Goal: Task Accomplishment & Management: Complete application form

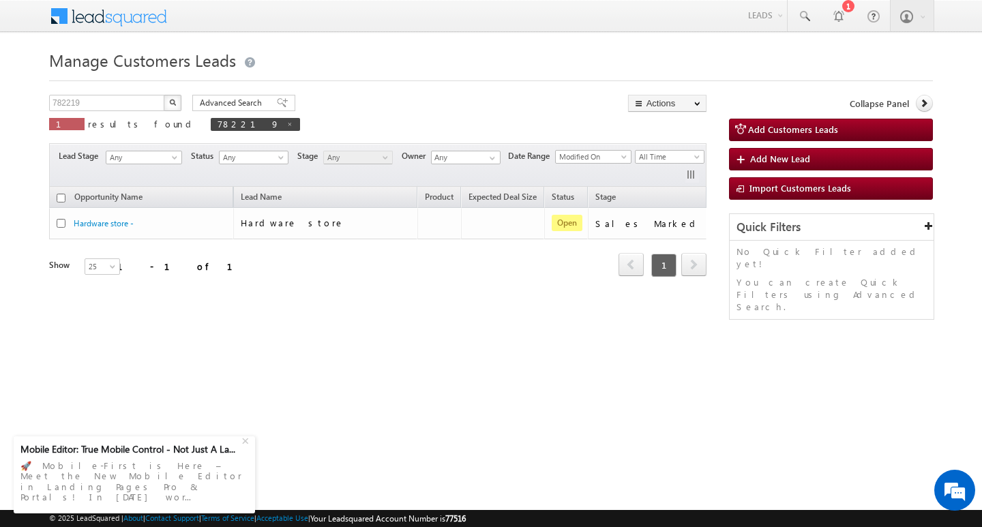
scroll to position [0, 55]
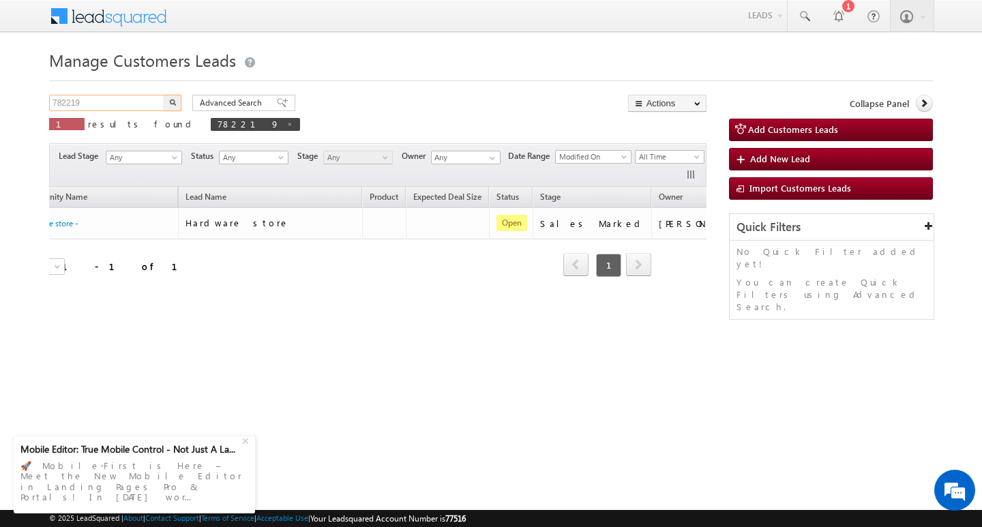
click at [119, 96] on input "782219" at bounding box center [107, 103] width 117 height 16
paste input "097"
type input "782097"
click at [173, 103] on img "button" at bounding box center [172, 102] width 7 height 7
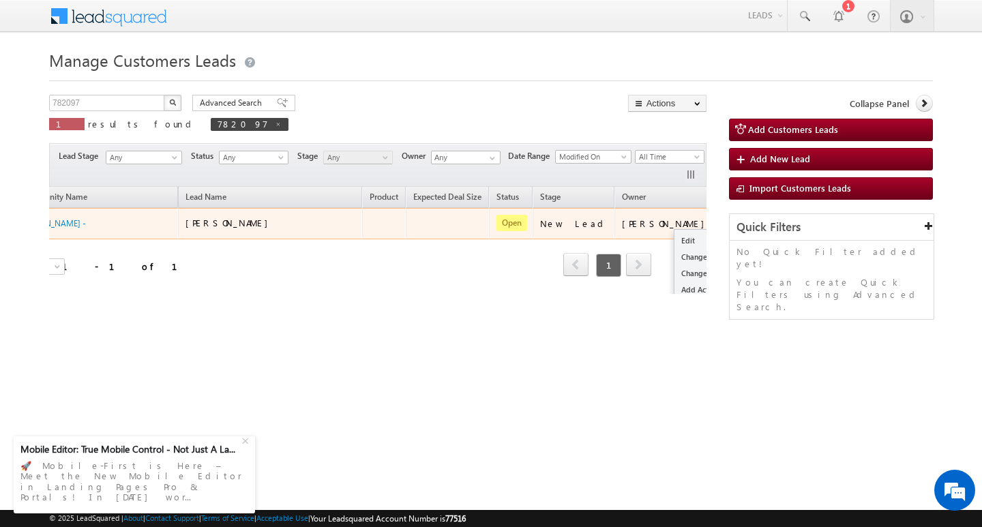
click at [729, 218] on button "button" at bounding box center [736, 223] width 14 height 14
click at [674, 239] on link "Edit" at bounding box center [708, 240] width 68 height 16
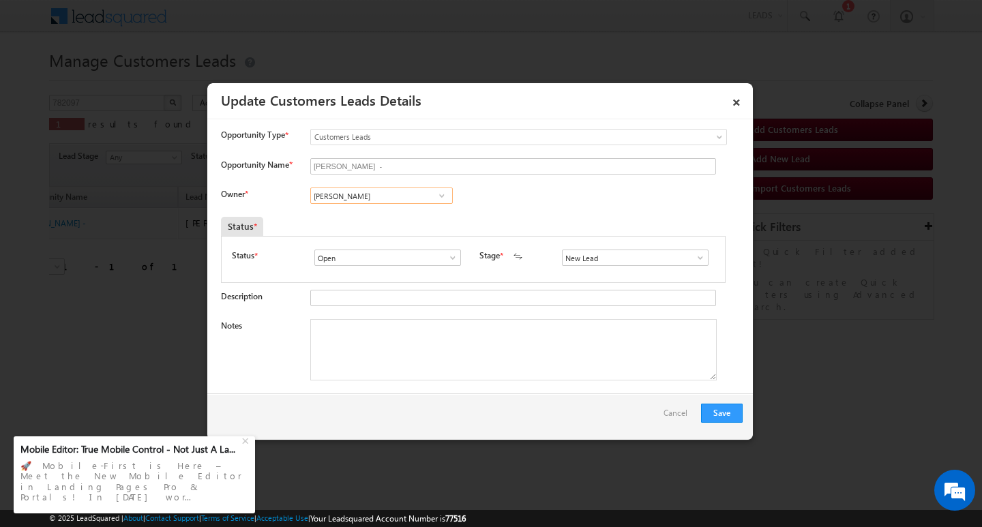
click at [404, 193] on input "[PERSON_NAME]" at bounding box center [381, 195] width 142 height 16
type input "d"
paste input "[PERSON_NAME]"
type input "Dushyan"
click at [733, 96] on link "×" at bounding box center [736, 100] width 23 height 24
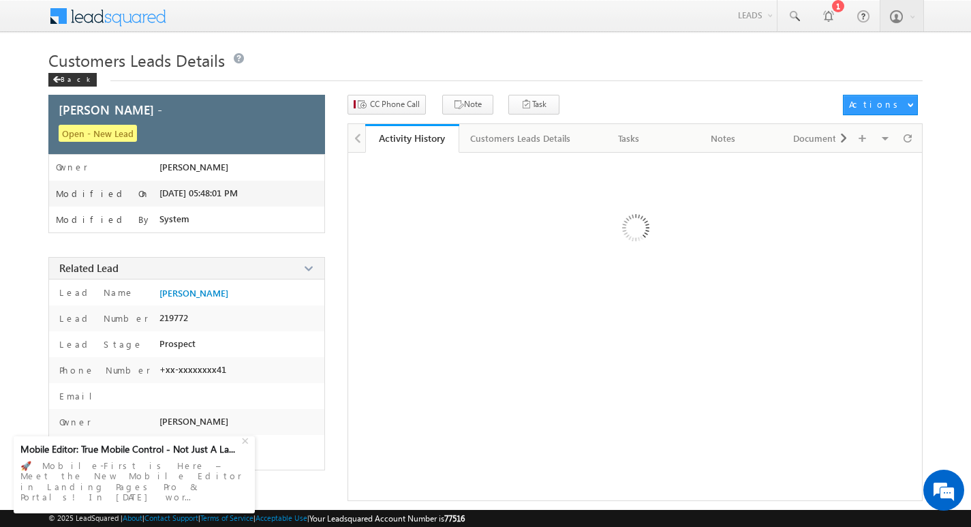
click at [391, 89] on div "Customers Leads Details Back" at bounding box center [485, 70] width 875 height 49
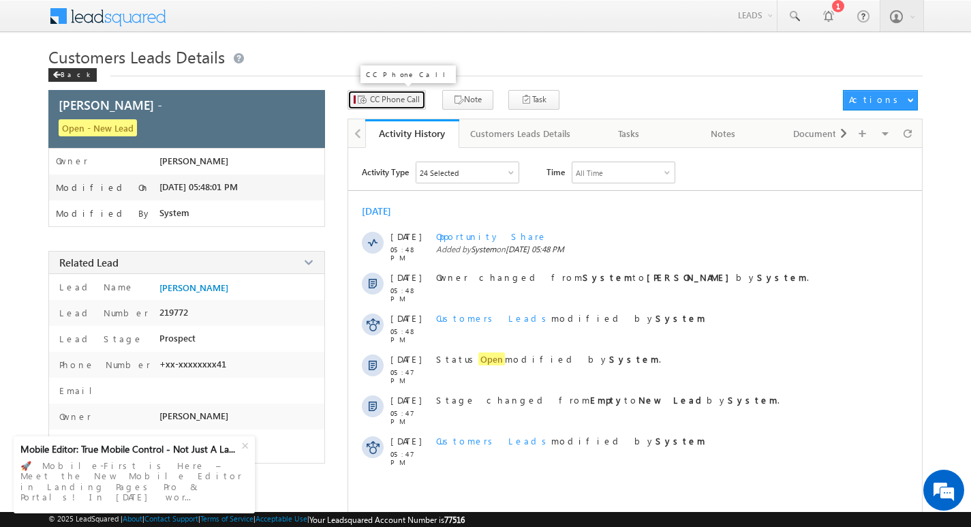
click at [393, 102] on span "CC Phone Call" at bounding box center [395, 99] width 50 height 12
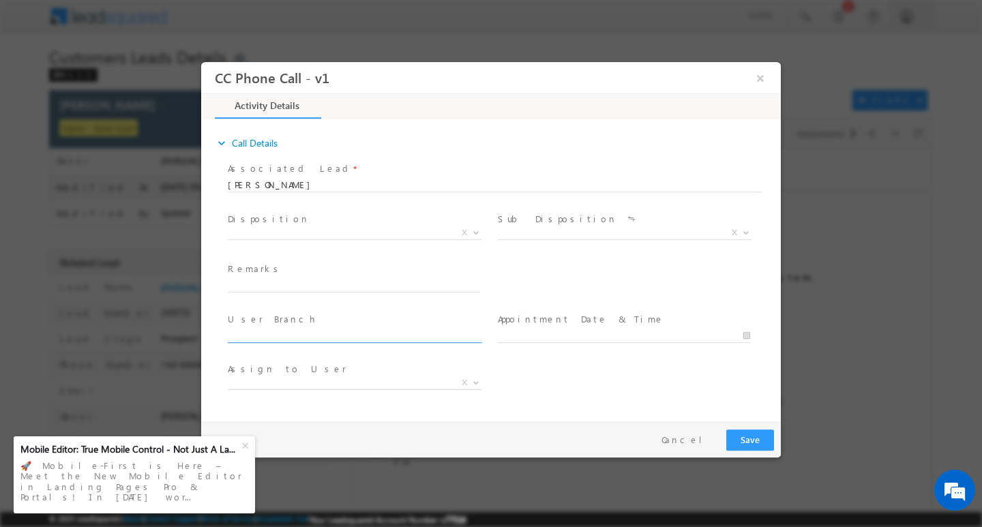
click at [359, 329] on input "text" at bounding box center [354, 336] width 252 height 14
click at [331, 297] on span at bounding box center [354, 298] width 252 height 15
click at [337, 279] on input "text" at bounding box center [354, 285] width 252 height 14
paste input "[PERSON_NAME]"
type input "[PERSON_NAME]"
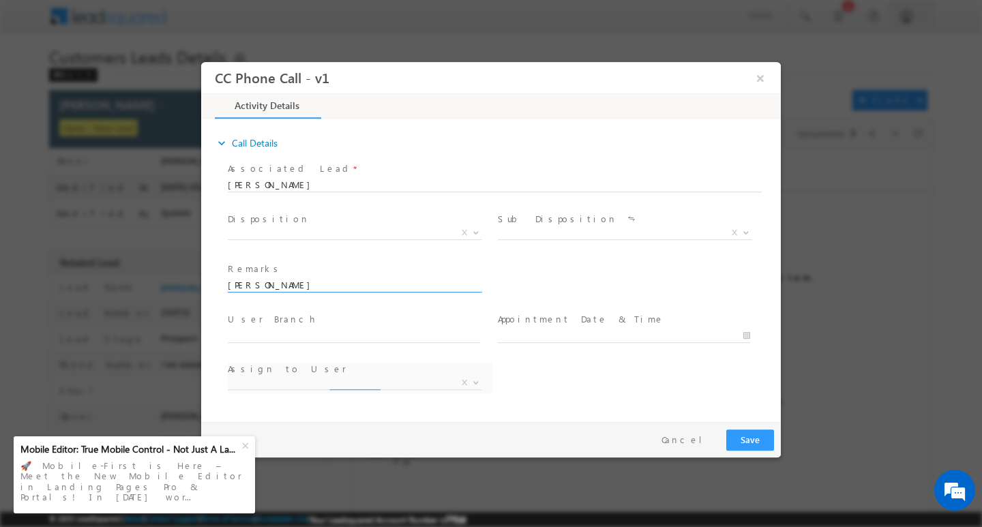
select select "[PERSON_NAME][EMAIL_ADDRESS][DOMAIN_NAME]"
click at [337, 278] on input "[PERSON_NAME]" at bounding box center [354, 285] width 252 height 14
type input "[PERSON_NAME]"
click at [342, 227] on span "X" at bounding box center [355, 233] width 254 height 14
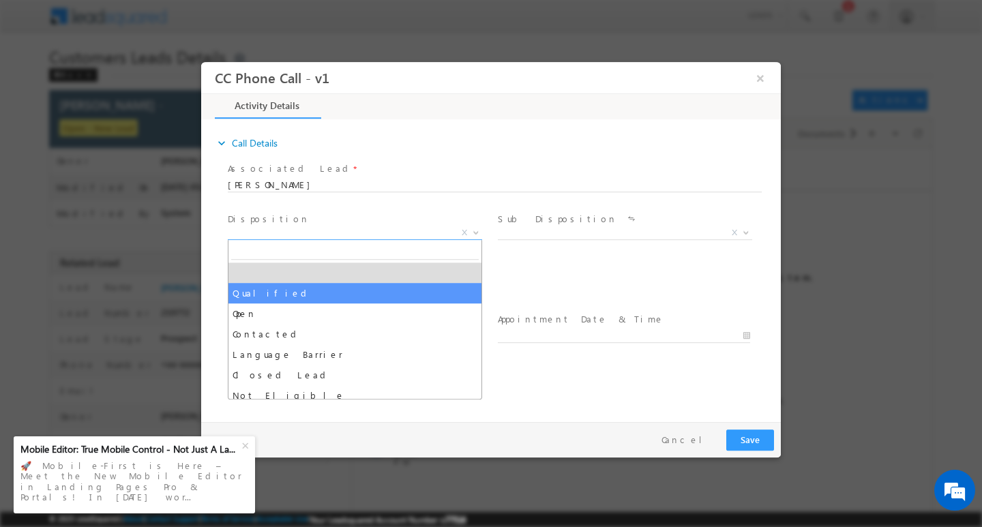
select select "Qualified"
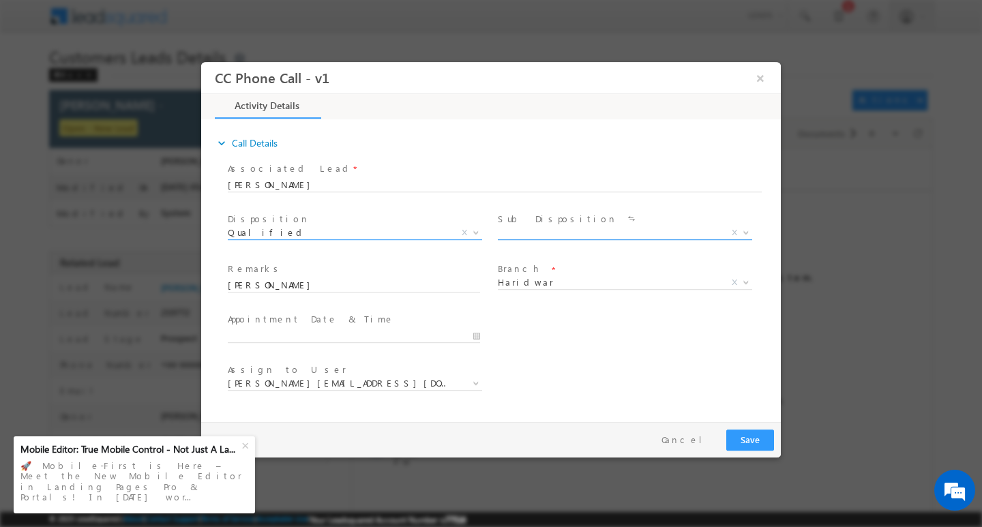
click at [520, 233] on span "X" at bounding box center [625, 233] width 254 height 14
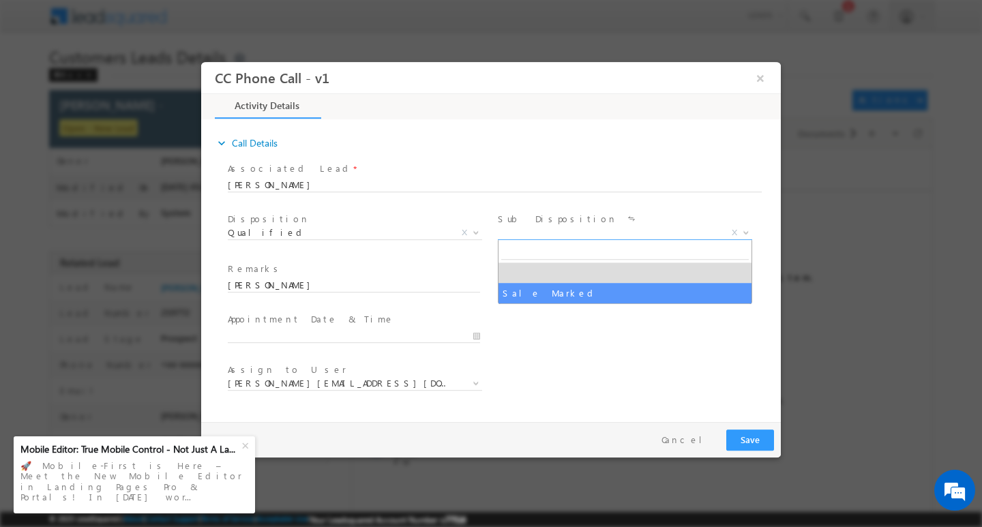
select select "Sale Marked"
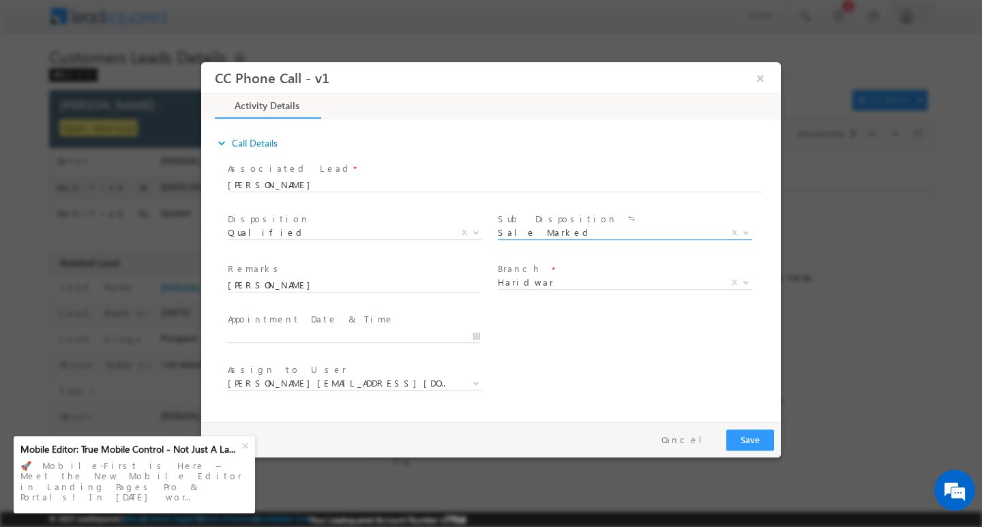
click at [303, 292] on span at bounding box center [354, 298] width 252 height 15
click at [317, 287] on input "[PERSON_NAME]" at bounding box center [354, 285] width 252 height 14
paste input "[PERSON_NAME] /Purchase/ 20 lakh / self employed 50k income / Current EMI 4k PD…"
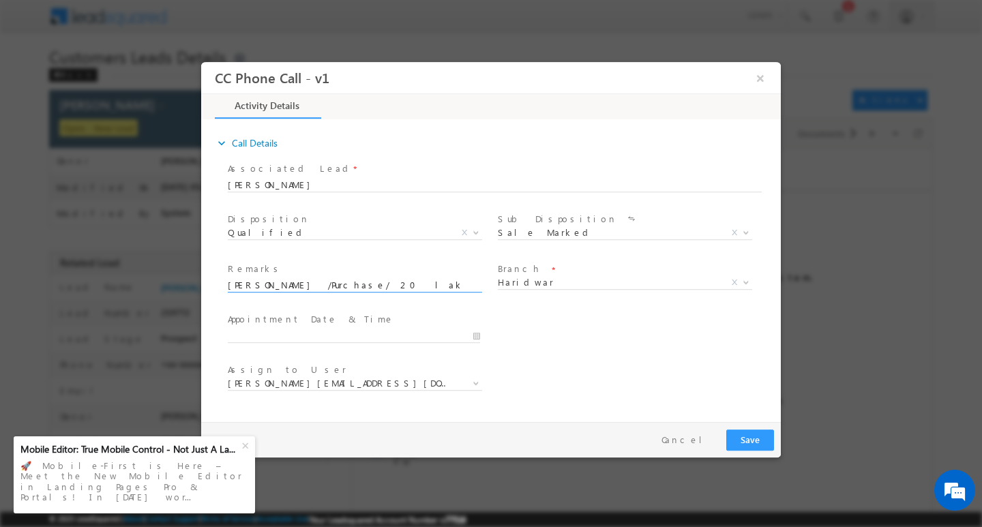
scroll to position [0, 490]
type input "[PERSON_NAME] /Purchase/ 20 lakh / self employed 50k income / Current EMI 4k PD…"
click at [481, 335] on div at bounding box center [360, 335] width 265 height 16
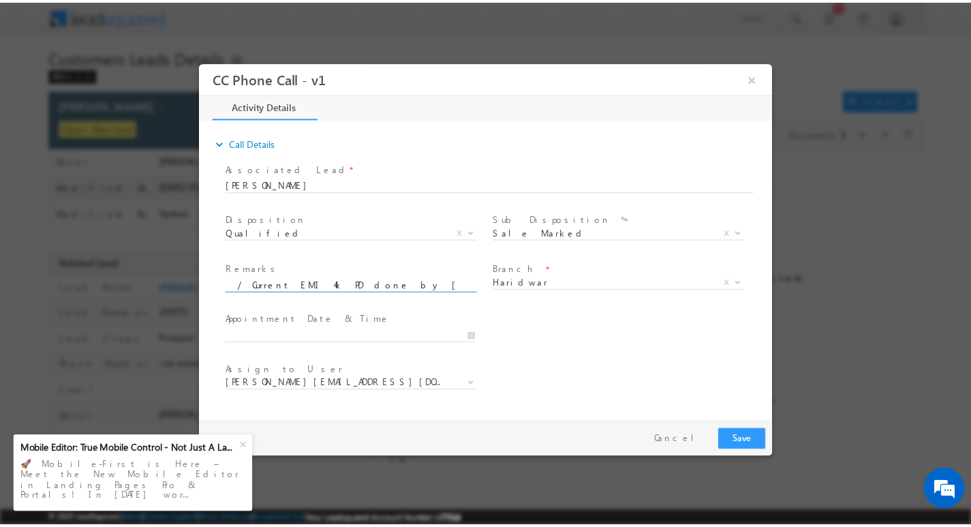
scroll to position [0, 0]
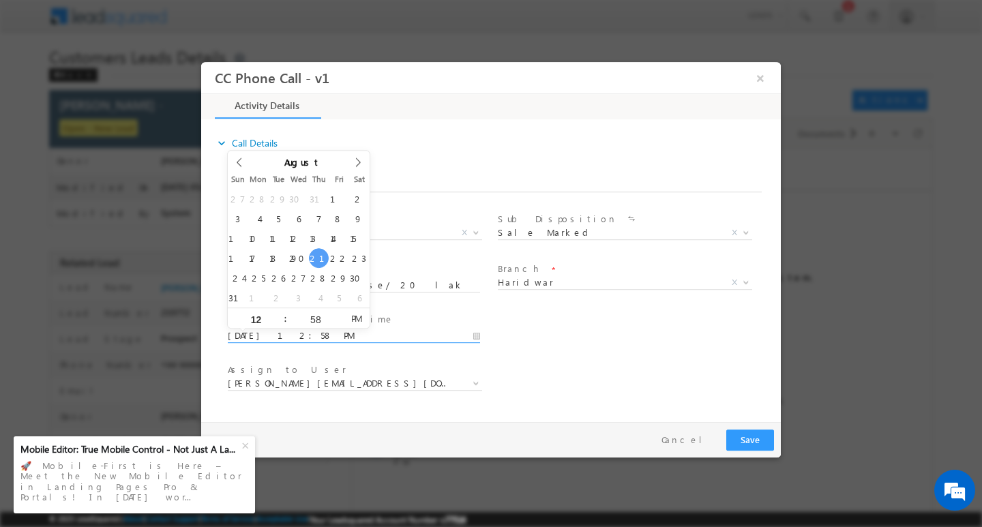
click at [475, 336] on input "[DATE] 12:58 PM" at bounding box center [354, 336] width 252 height 14
type input "[DATE] 1:58 PM"
type input "01"
click at [276, 316] on span at bounding box center [280, 312] width 10 height 10
click at [263, 321] on input "01" at bounding box center [256, 318] width 57 height 9
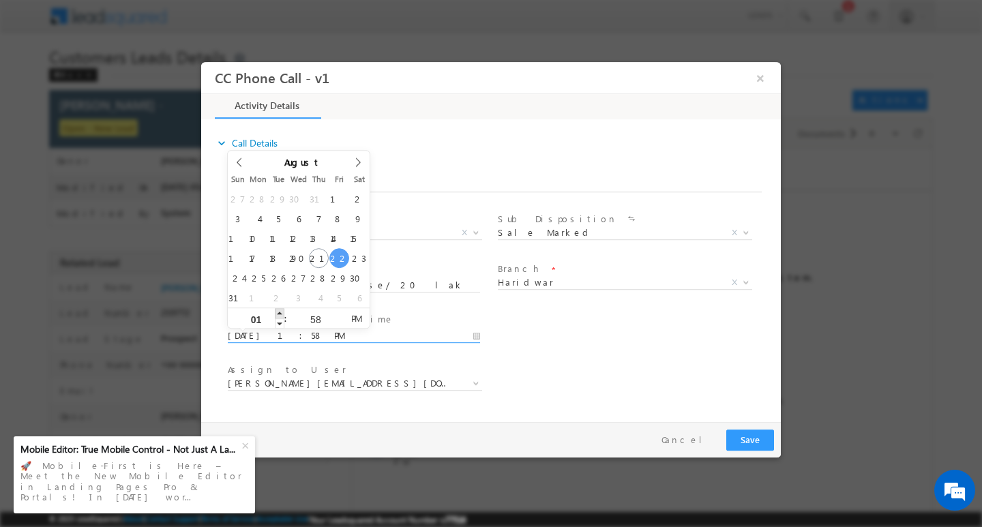
type input "[DATE] 2:58 PM"
type input "02"
click at [283, 314] on span at bounding box center [280, 312] width 10 height 10
type input "[DATE] 3:58 PM"
type input "03"
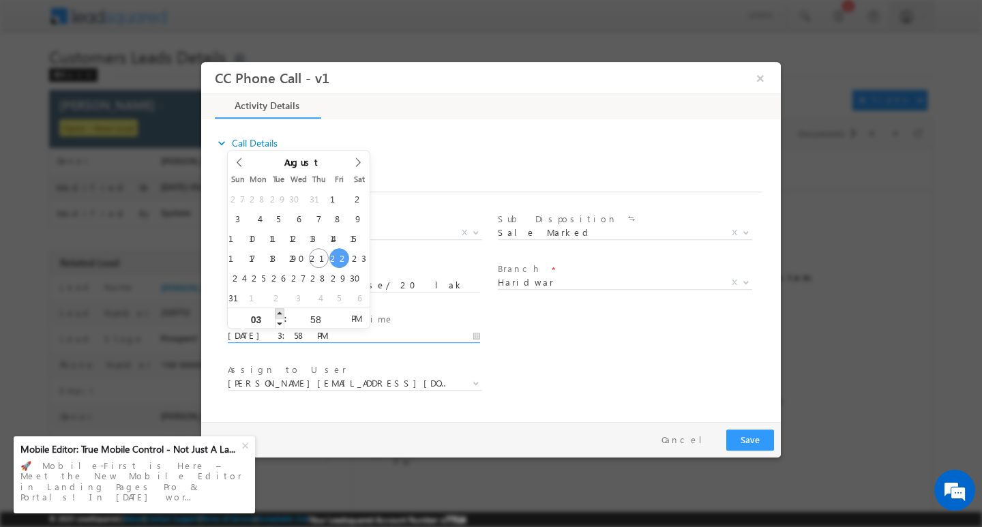
click at [283, 314] on span at bounding box center [280, 312] width 10 height 10
click at [326, 316] on input "58" at bounding box center [315, 318] width 57 height 9
type input "00"
type input "[DATE] 3:00 PM"
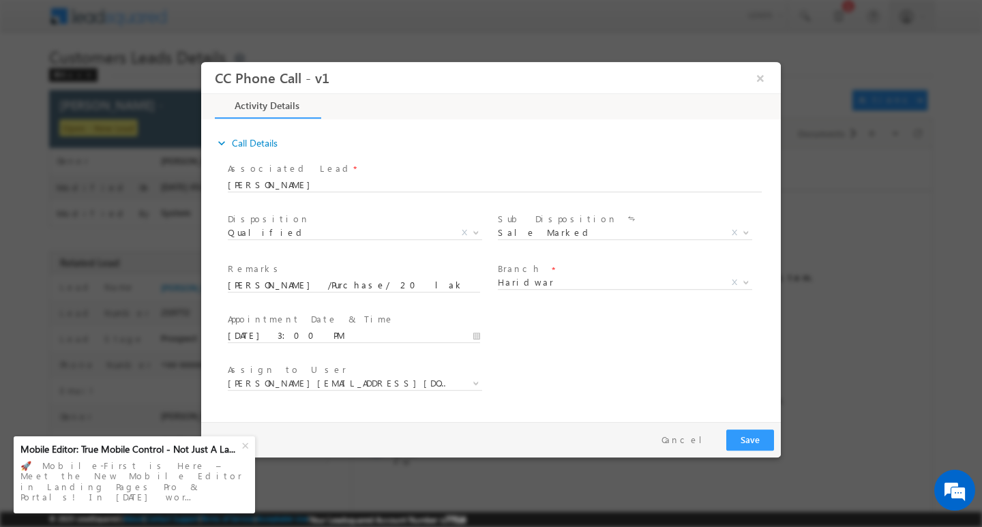
click at [502, 364] on div "Assign to User * [PERSON_NAME][EMAIL_ADDRESS][DOMAIN_NAME] [DOMAIN_NAME][EMAIL_…" at bounding box center [503, 384] width 556 height 50
click at [759, 436] on button "Save" at bounding box center [750, 439] width 48 height 21
